Goal: Information Seeking & Learning: Learn about a topic

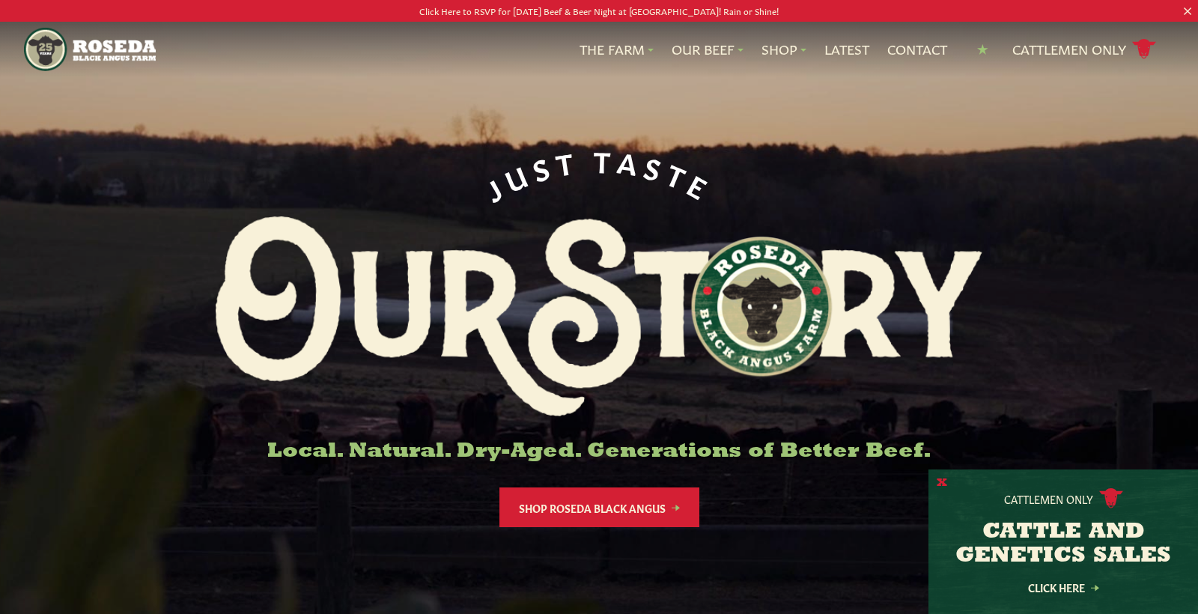
click at [944, 483] on button "X" at bounding box center [941, 483] width 10 height 16
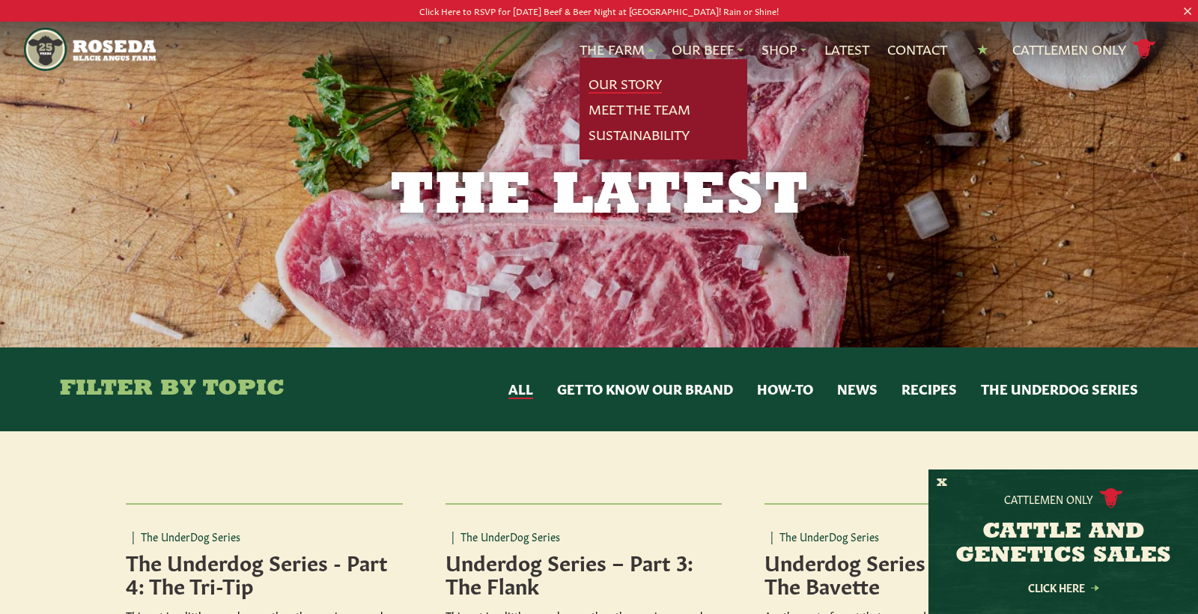
click at [612, 82] on link "Our Story" at bounding box center [624, 83] width 73 height 19
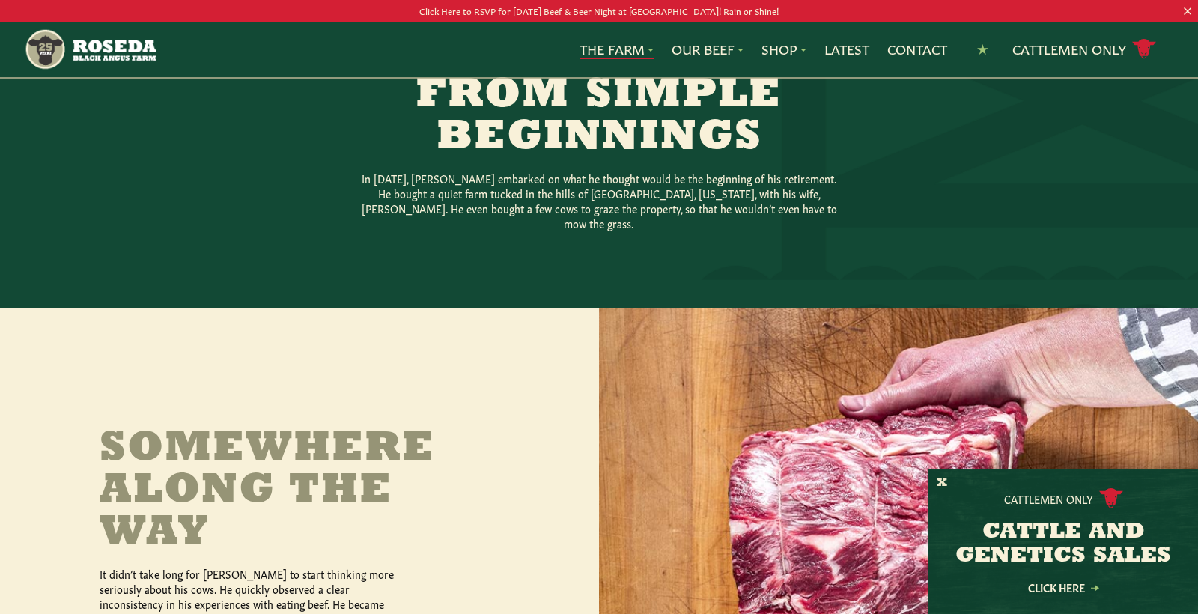
scroll to position [396, 0]
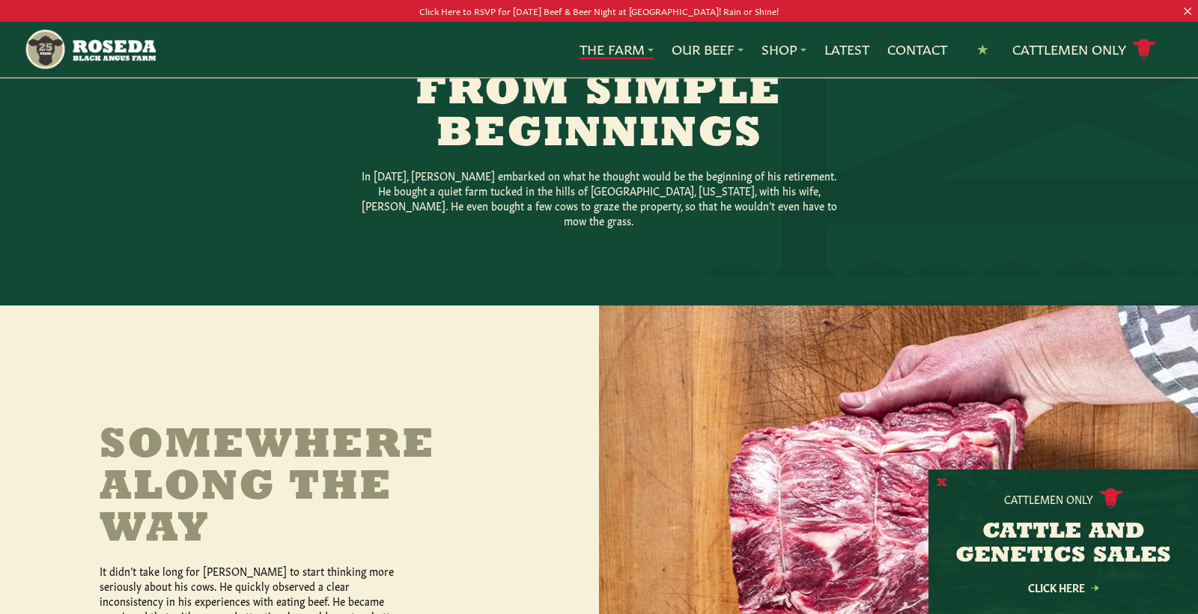
click at [941, 484] on button "X" at bounding box center [941, 483] width 10 height 16
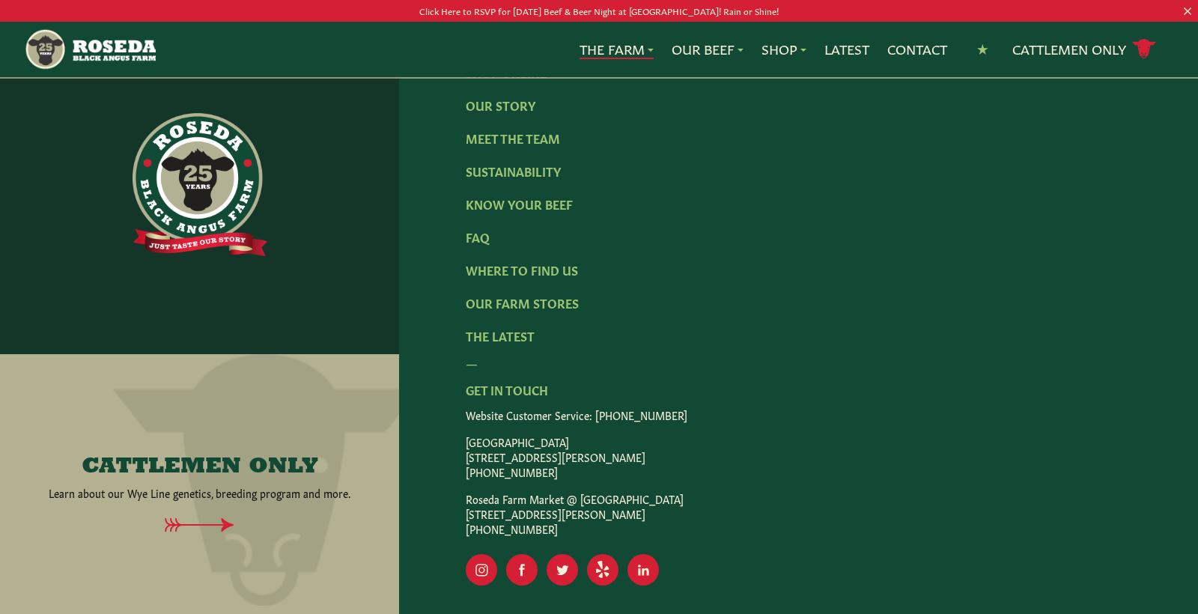
scroll to position [4780, 0]
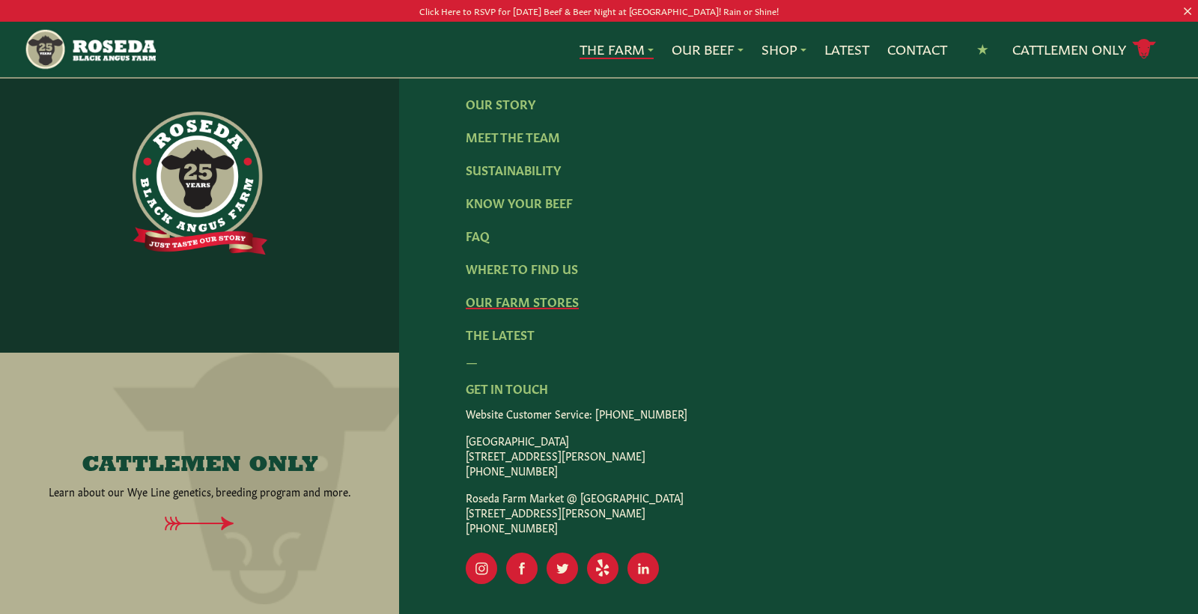
click at [529, 293] on link "Our Farm Stores" at bounding box center [522, 301] width 113 height 16
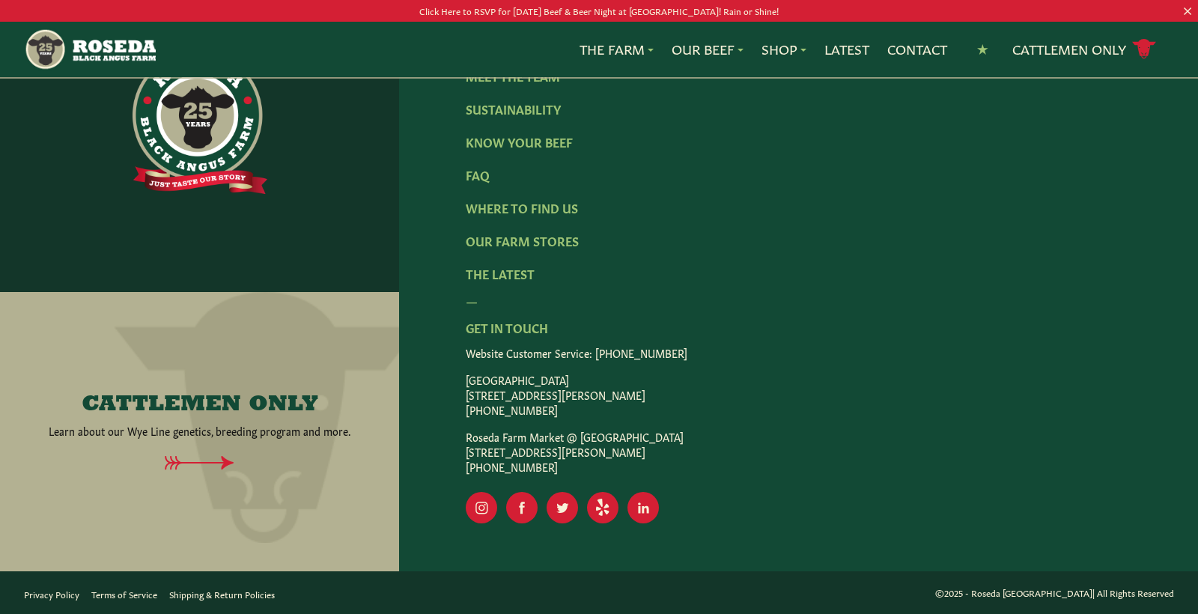
scroll to position [2706, 0]
click at [562, 511] on icon "Visit Our Twitter Page" at bounding box center [562, 508] width 12 height 10
click at [517, 508] on rect "Visit Our Facebook Page" at bounding box center [521, 507] width 31 height 31
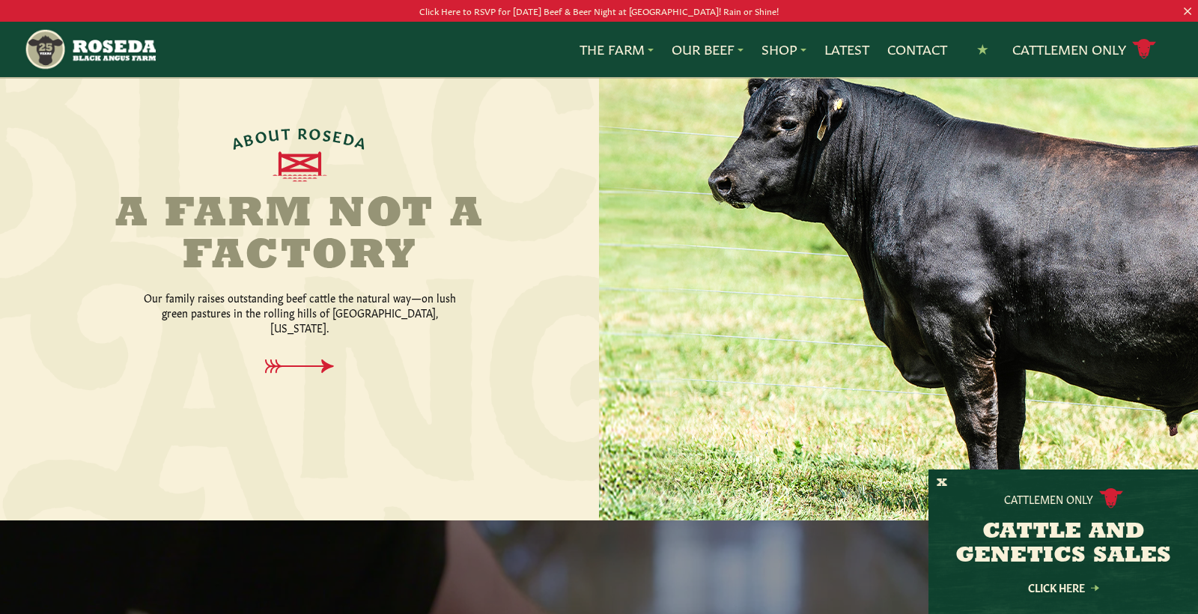
scroll to position [604, 0]
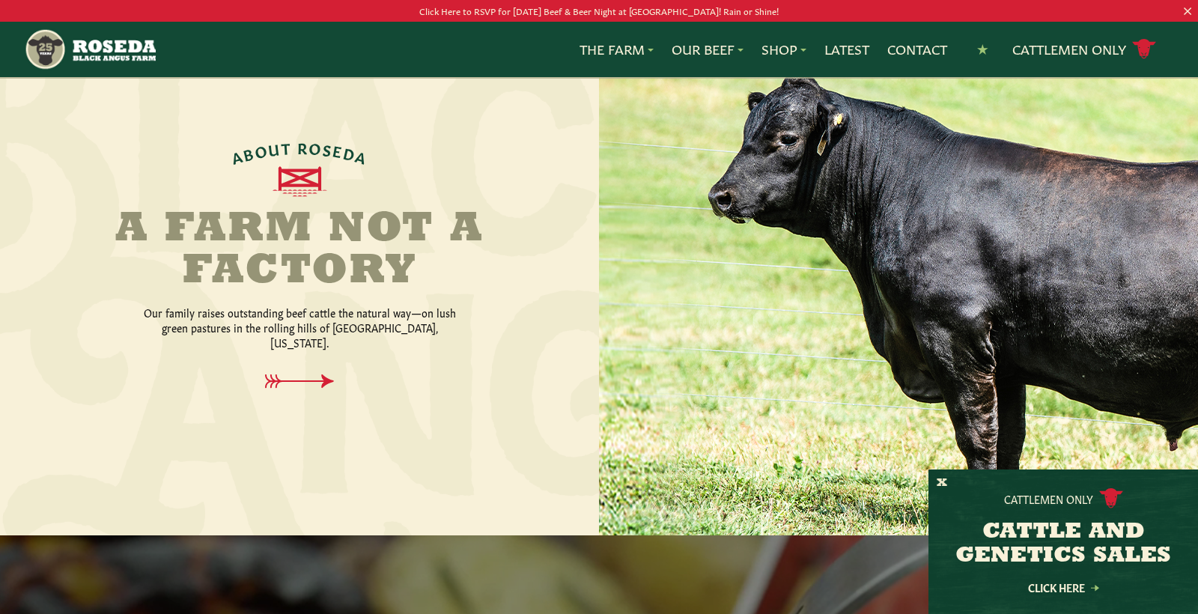
click at [578, 12] on p "Click Here to RSVP for [DATE] Beef & Beer Night at [GEOGRAPHIC_DATA]! Rain or S…" at bounding box center [599, 11] width 1078 height 16
